Goal: Transaction & Acquisition: Book appointment/travel/reservation

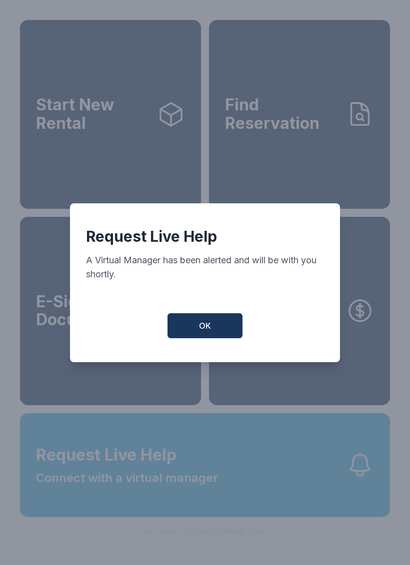
click at [210, 332] on span "OK" at bounding box center [205, 326] width 12 height 12
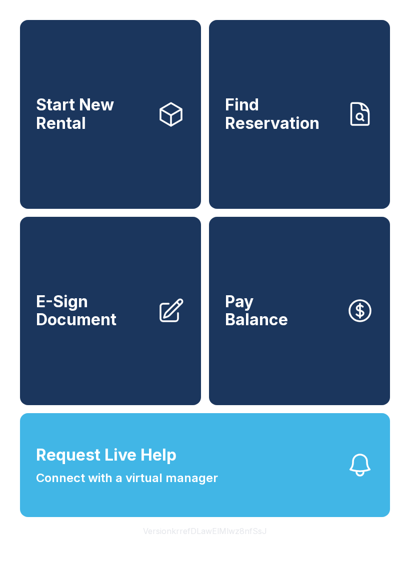
click at [171, 487] on span "Connect with a virtual manager" at bounding box center [127, 478] width 182 height 18
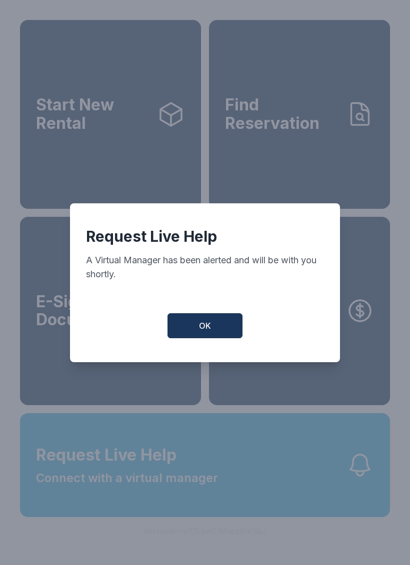
click at [229, 324] on button "OK" at bounding box center [204, 325] width 75 height 25
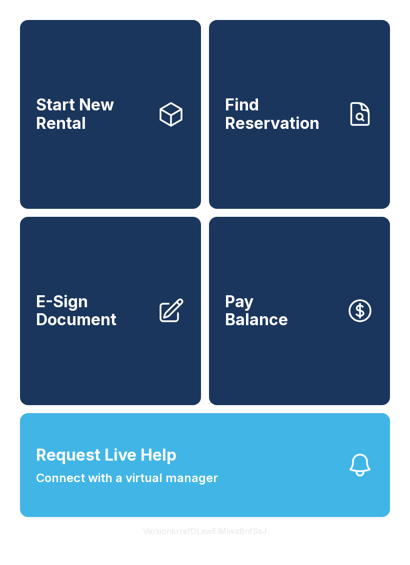
click at [96, 167] on link "Start New Rental" at bounding box center [110, 114] width 181 height 189
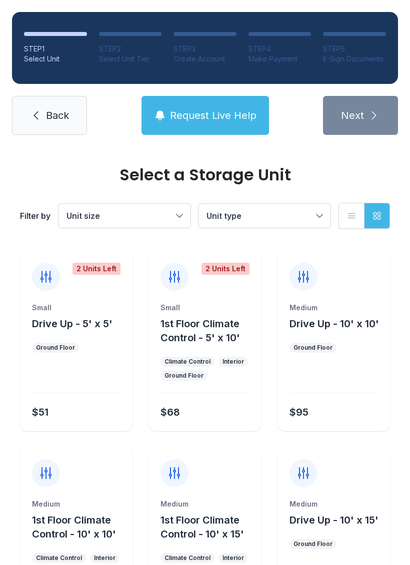
click at [53, 117] on span "Back" at bounding box center [57, 115] width 23 height 14
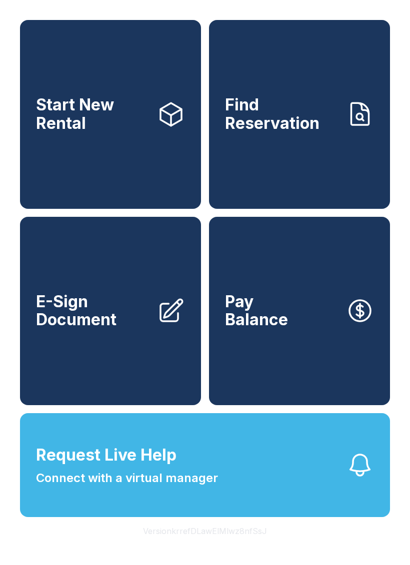
click at [92, 155] on link "Start New Rental" at bounding box center [110, 114] width 181 height 189
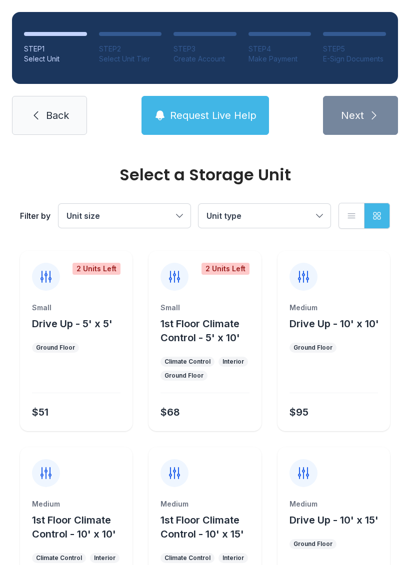
click at [341, 367] on div at bounding box center [333, 379] width 88 height 28
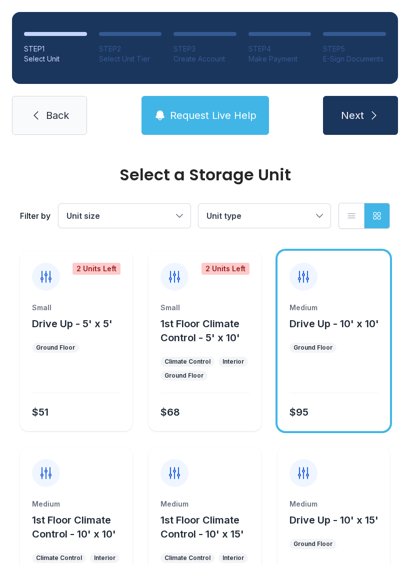
click at [373, 121] on button "Next" at bounding box center [360, 115] width 75 height 39
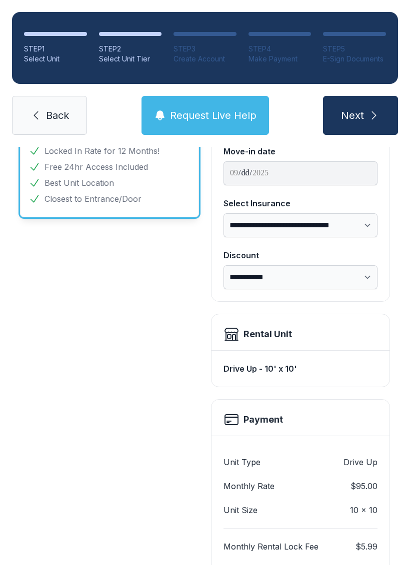
scroll to position [108, 0]
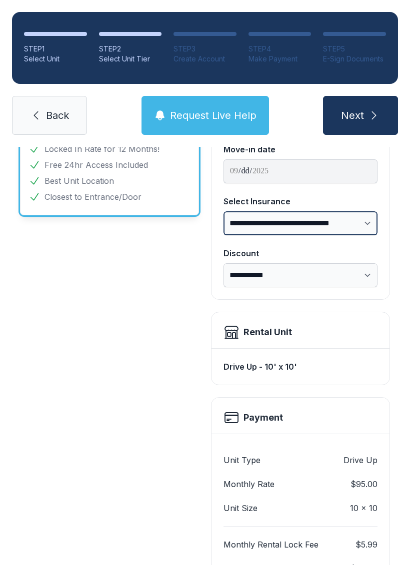
click at [365, 224] on select "**********" at bounding box center [300, 223] width 154 height 24
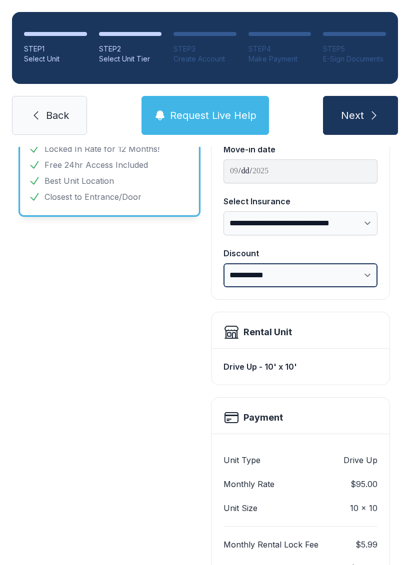
click at [366, 275] on select "**********" at bounding box center [300, 275] width 154 height 24
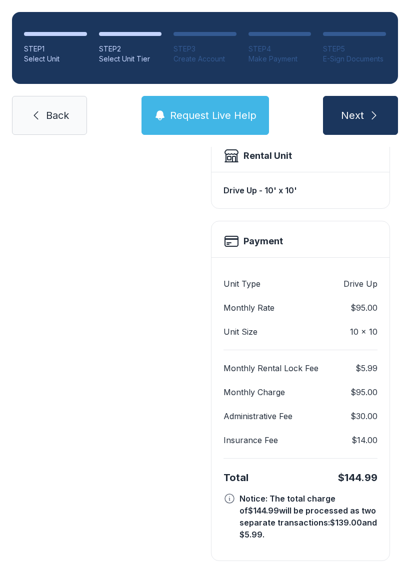
scroll to position [284, 0]
click at [59, 118] on span "Back" at bounding box center [57, 115] width 23 height 14
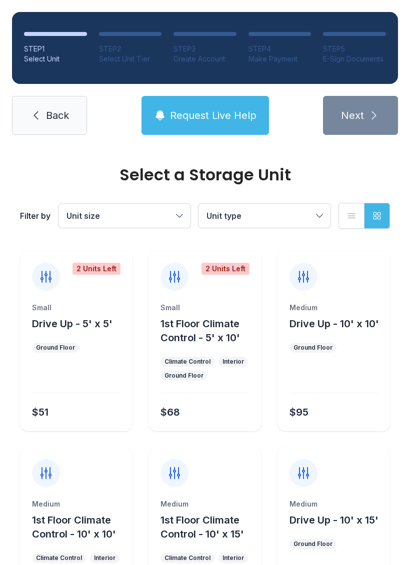
click at [168, 219] on span "Unit size" at bounding box center [119, 216] width 106 height 12
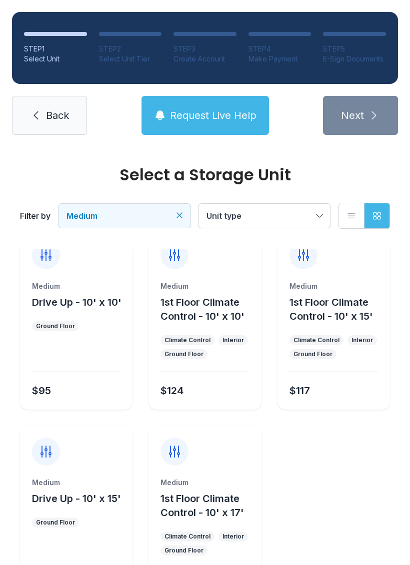
scroll to position [20, 0]
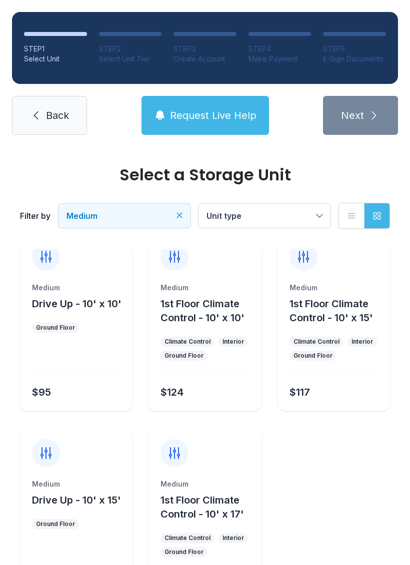
click at [54, 112] on span "Back" at bounding box center [57, 115] width 23 height 14
